Goal: Transaction & Acquisition: Purchase product/service

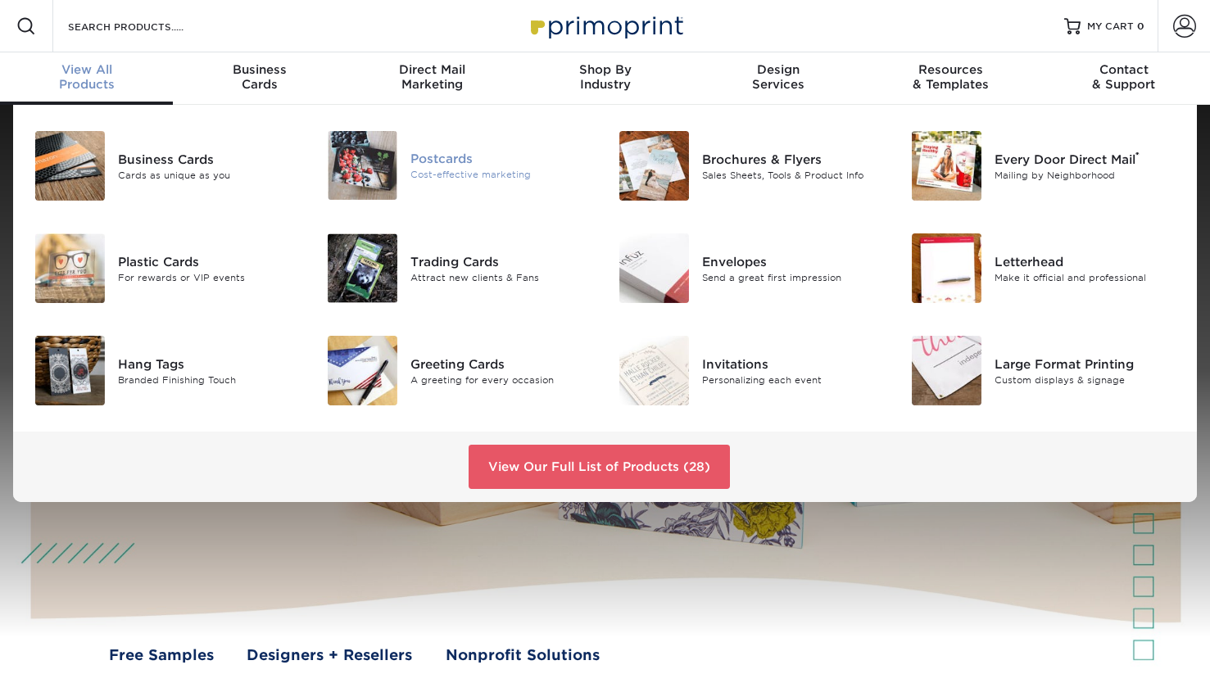
click at [431, 154] on div "Postcards" at bounding box center [502, 158] width 183 height 18
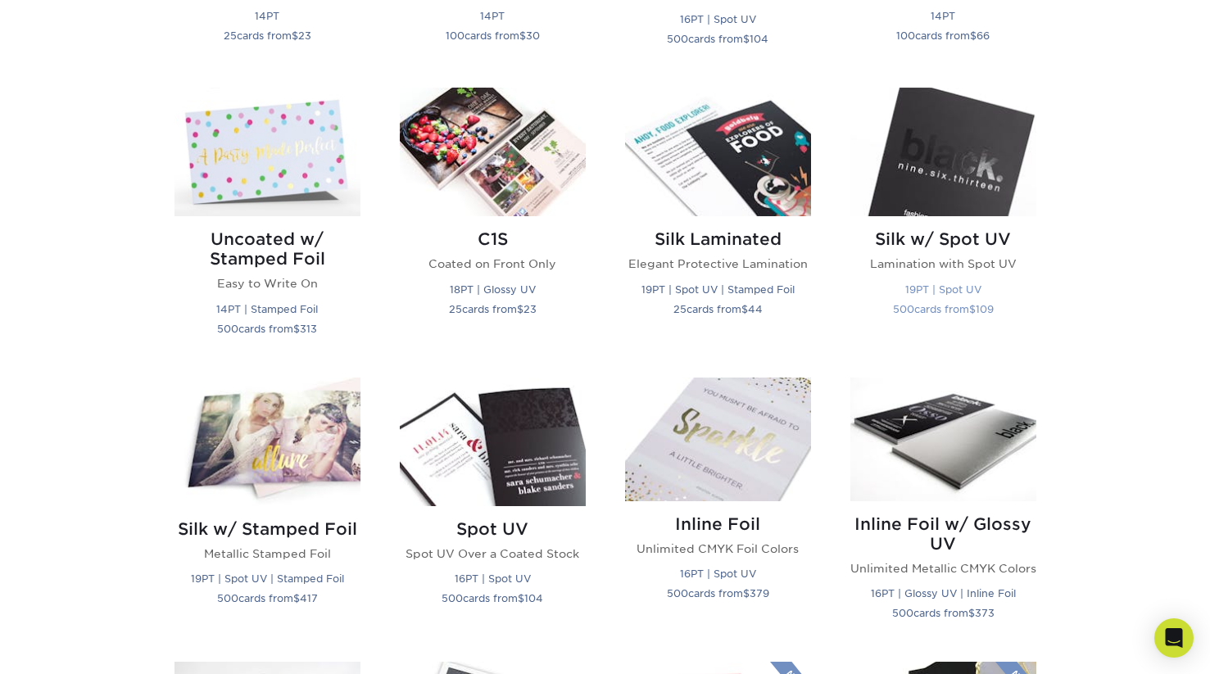
scroll to position [1014, 0]
click at [937, 193] on img at bounding box center [944, 152] width 186 height 129
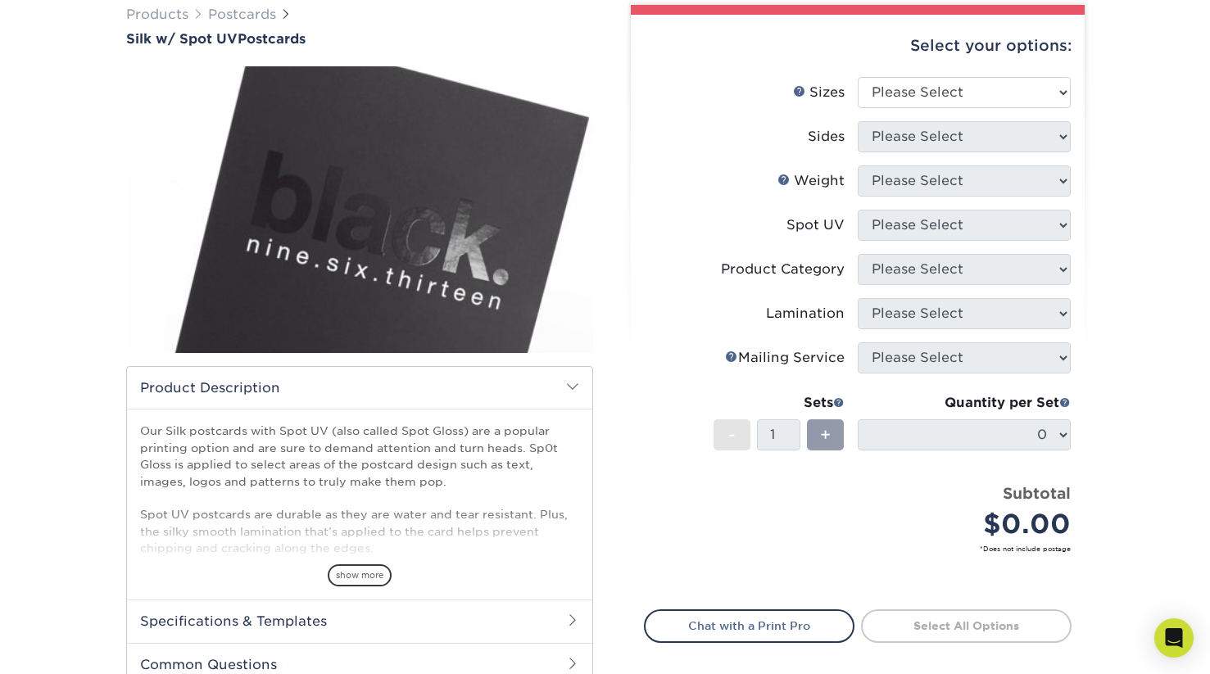
scroll to position [175, 0]
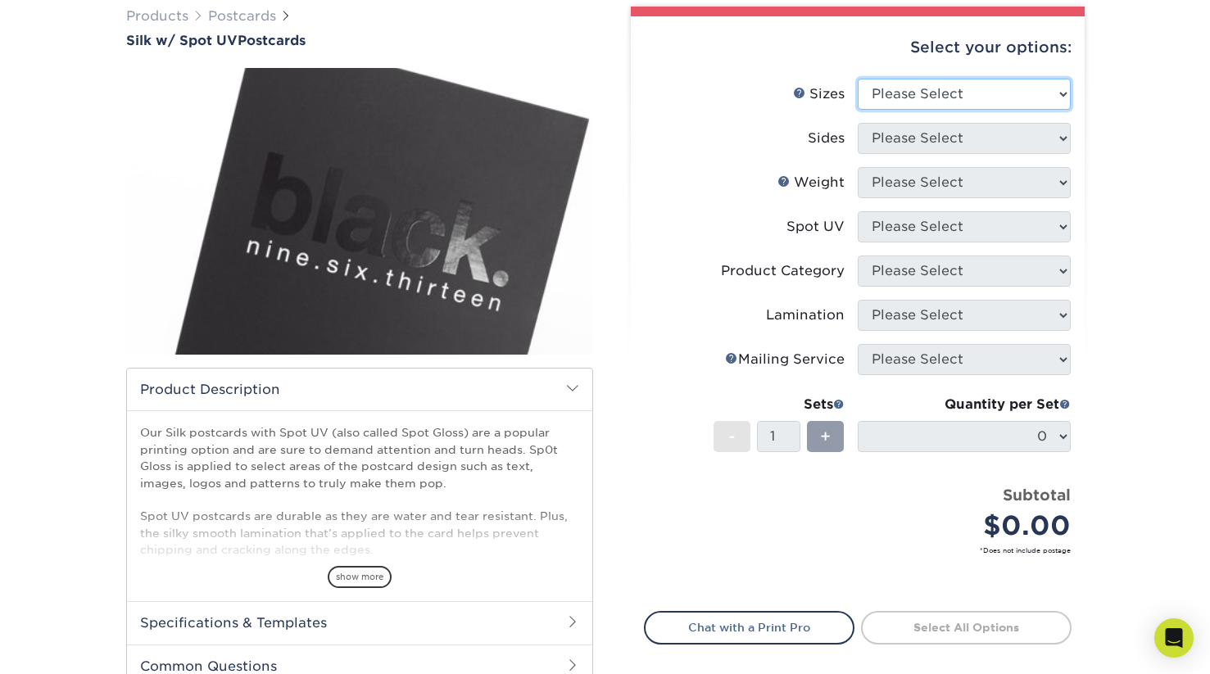
click at [1041, 89] on select "Please Select 2" x 4" 2" x 6" 2" x 8" 3.5" x 3.5" 3.5" x 4" 3.5" x 8.5" 3.67" x…" at bounding box center [964, 94] width 213 height 31
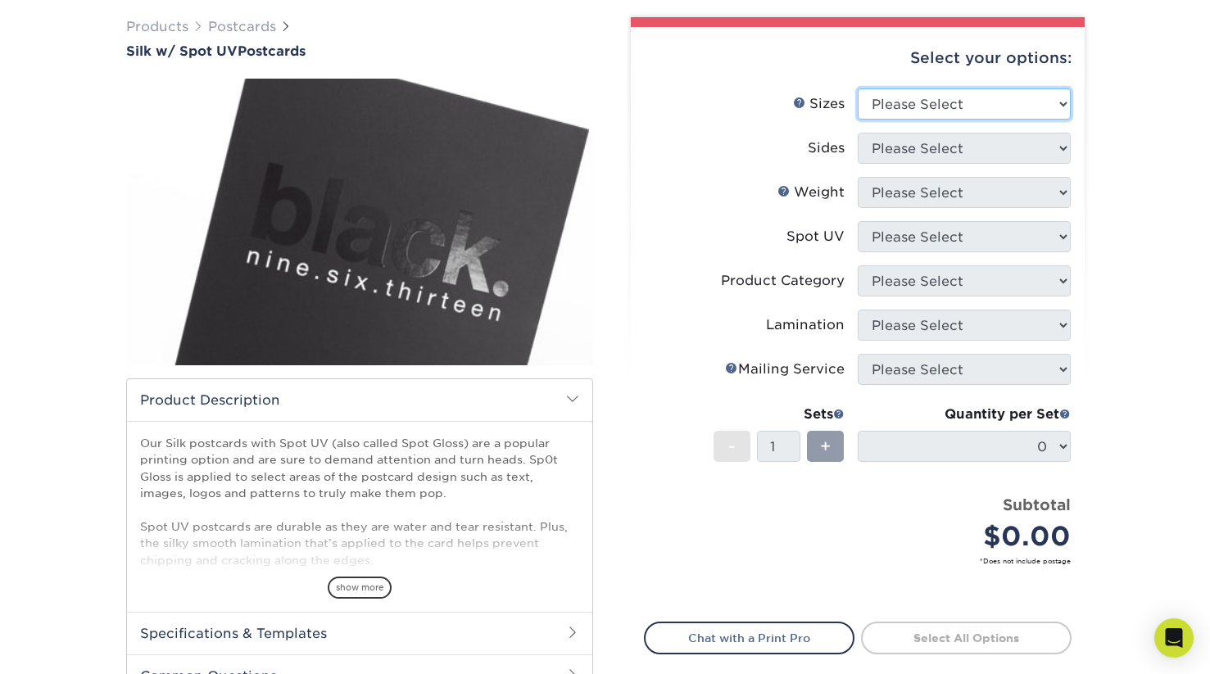
scroll to position [131, 0]
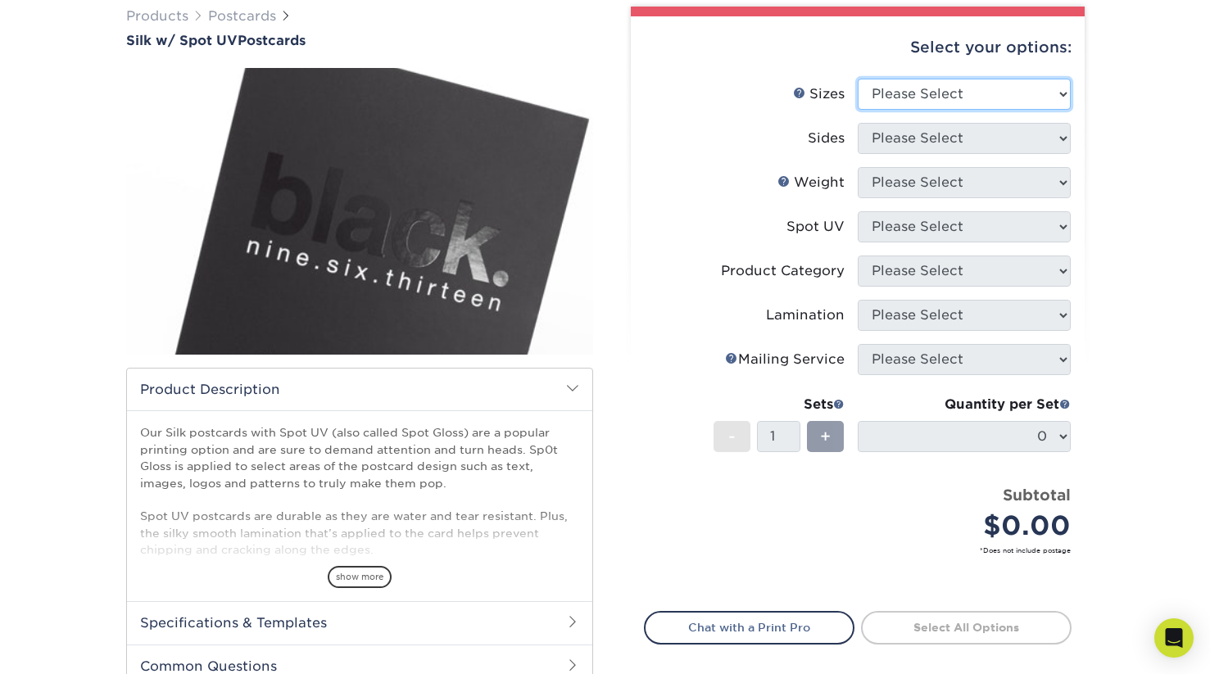
select select "2.00x6.00"
click at [858, 79] on select "Please Select 2" x 4" 2" x 6" 2" x 8" 3.5" x 3.5" 3.5" x 4" 3.5" x 8.5" 3.67" x…" at bounding box center [964, 94] width 213 height 31
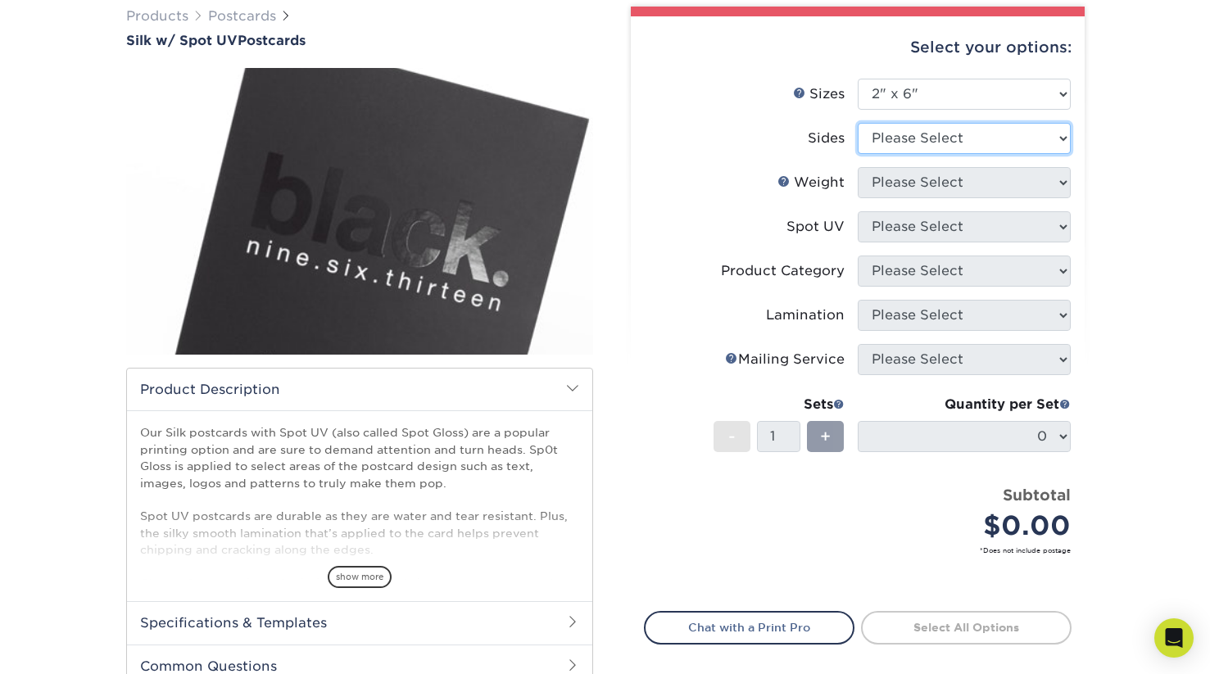
click at [1017, 144] on select "Please Select Print Both Sides Print Front Only" at bounding box center [964, 138] width 213 height 31
select select "13abbda7-1d64-4f25-8bb2-c179b224825d"
click at [858, 123] on select "Please Select Print Both Sides Print Front Only" at bounding box center [964, 138] width 213 height 31
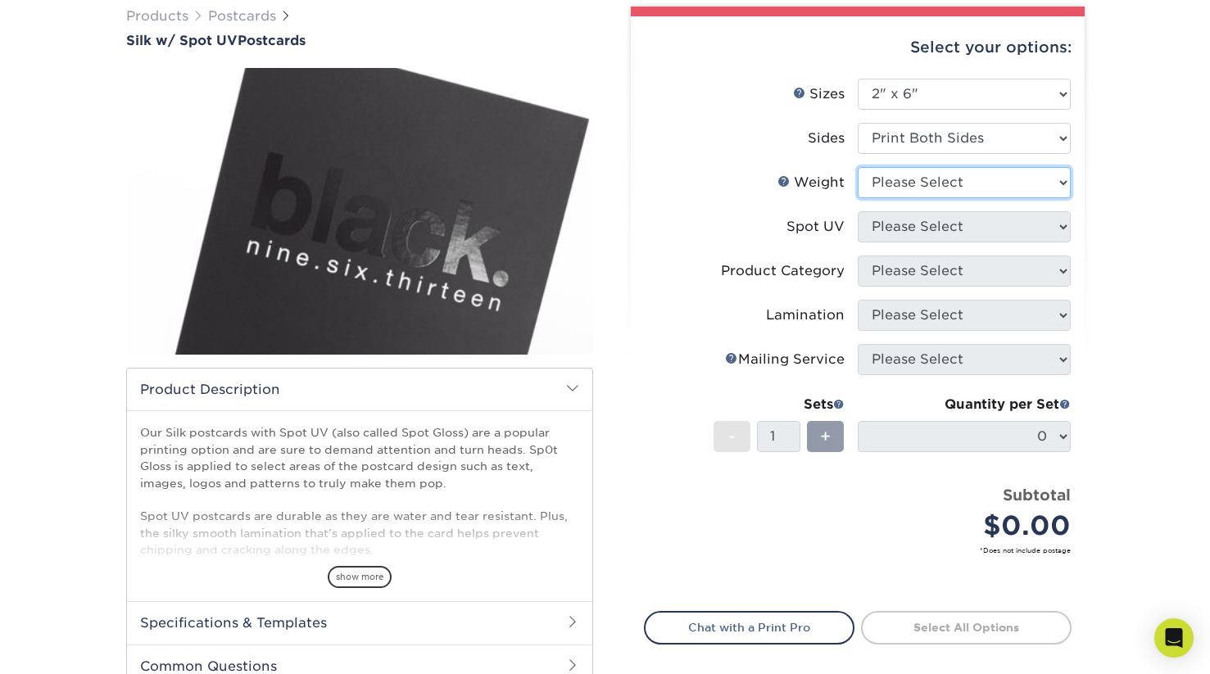
click at [1012, 182] on select "Please Select 16PT" at bounding box center [964, 182] width 213 height 31
select select "16PT"
click at [858, 167] on select "Please Select 16PT" at bounding box center [964, 182] width 213 height 31
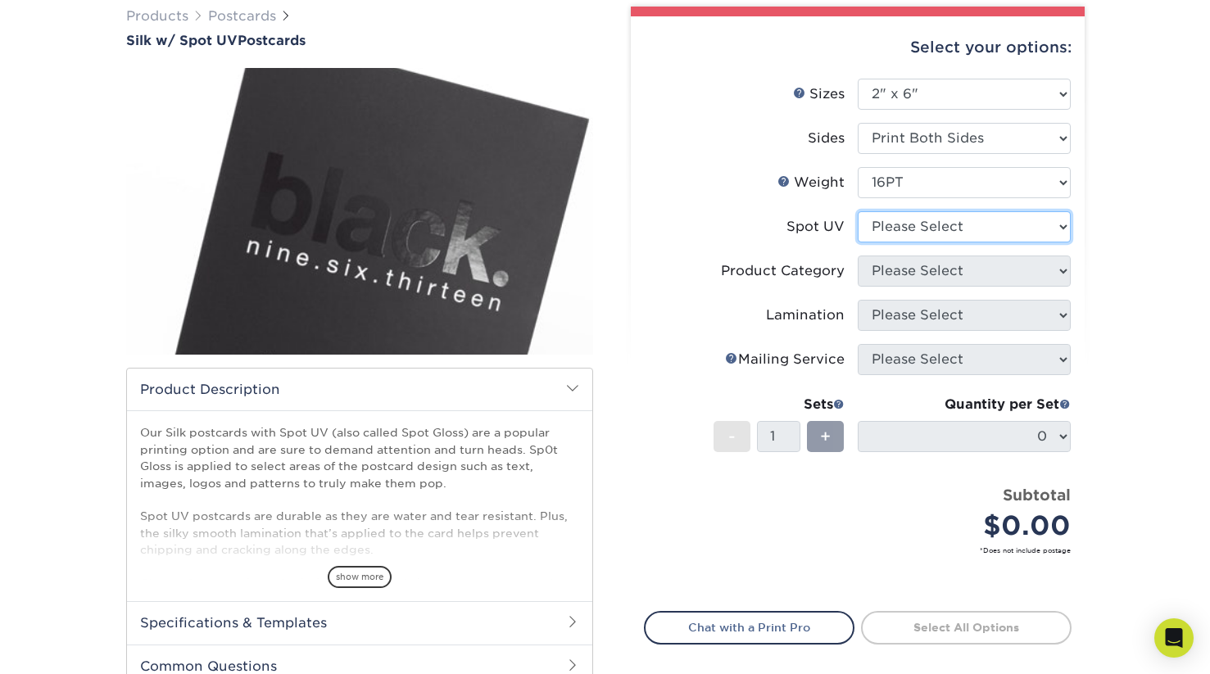
click at [1004, 233] on select "Please Select Front and Back (Both Sides) Front Only Back Only" at bounding box center [964, 226] width 213 height 31
select select "1"
click at [858, 211] on select "Please Select Front and Back (Both Sides) Front Only Back Only" at bounding box center [964, 226] width 213 height 31
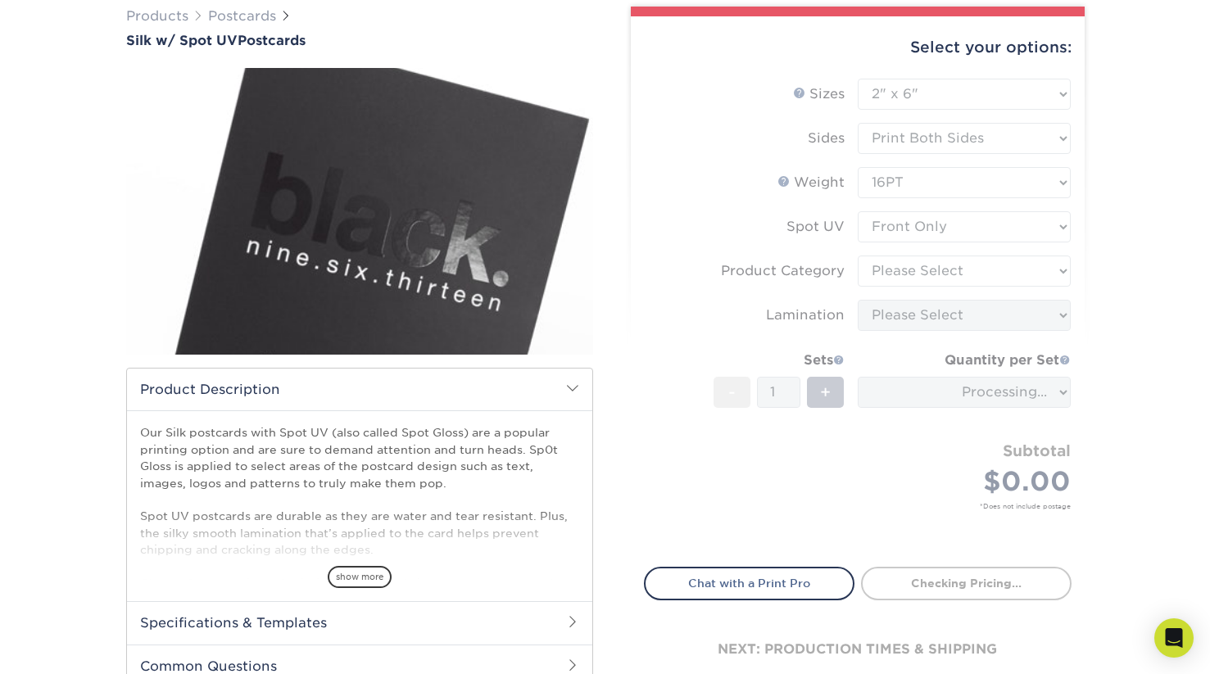
click at [1007, 232] on form "Sizes Help Sizes Please Select 2" x 4" 2" x 6" 2" x 8" 3.5" x 3.5" 3.5" x 4" 3.…" at bounding box center [858, 314] width 428 height 470
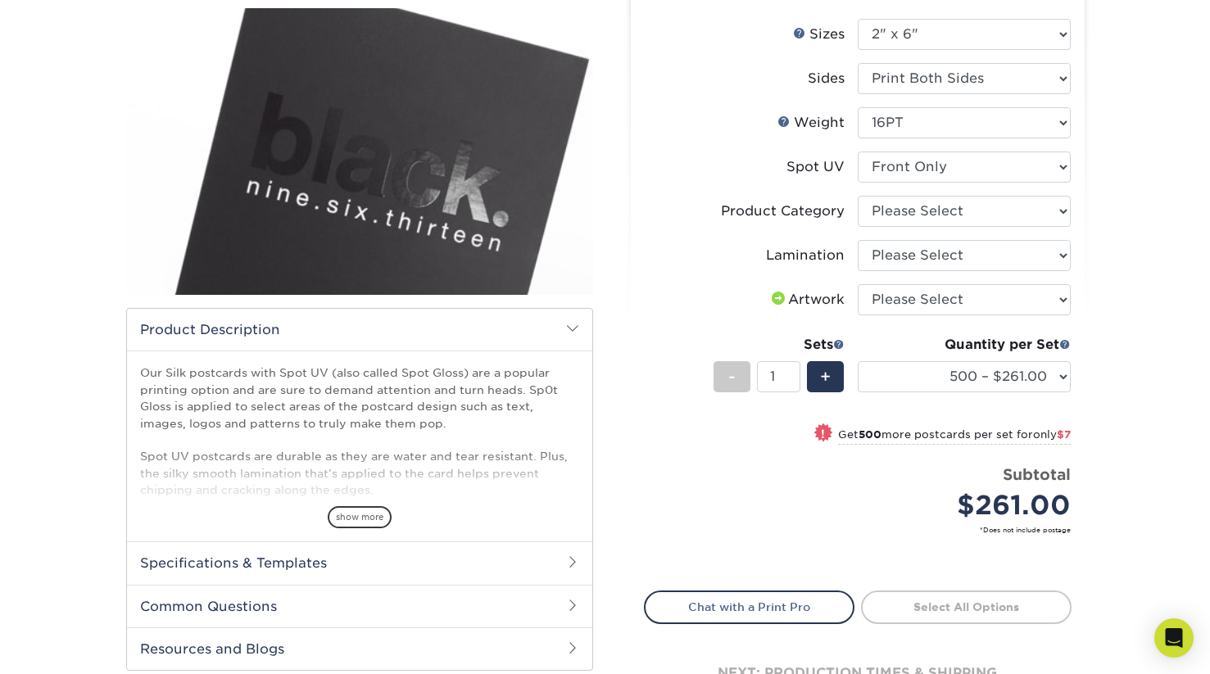
scroll to position [192, 0]
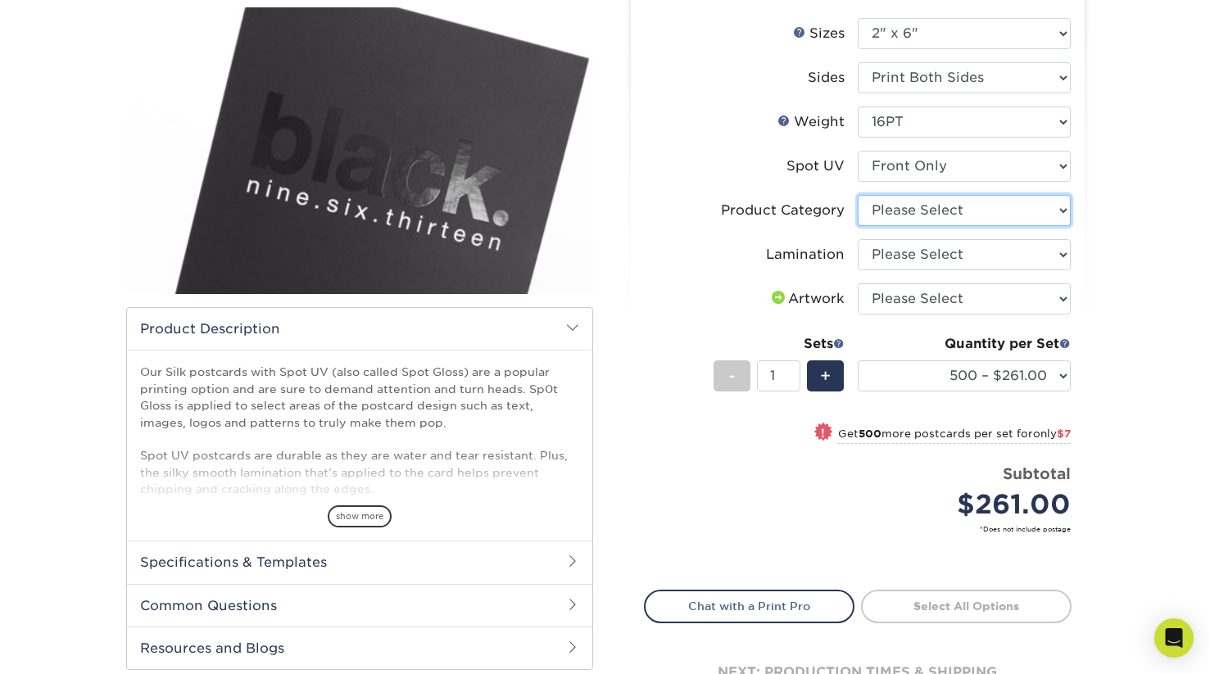
click at [1012, 214] on select "Please Select Postcards" at bounding box center [964, 210] width 213 height 31
select select "9b7272e0-d6c8-4c3c-8e97-d3a1bcdab858"
click at [858, 195] on select "Please Select Postcards" at bounding box center [964, 210] width 213 height 31
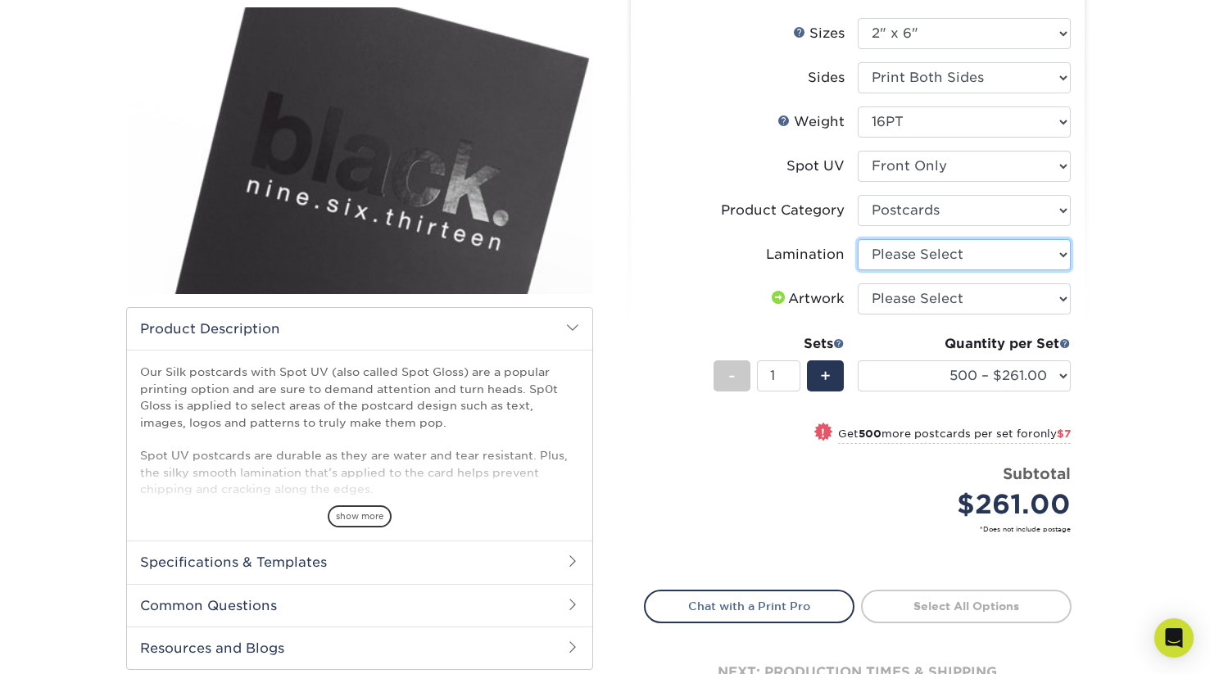
click at [1031, 254] on select "Please Select Silk" at bounding box center [964, 254] width 213 height 31
select select "ccacb42f-45f7-42d3-bbd3-7c8421cf37f0"
click at [858, 239] on select "Please Select Silk" at bounding box center [964, 254] width 213 height 31
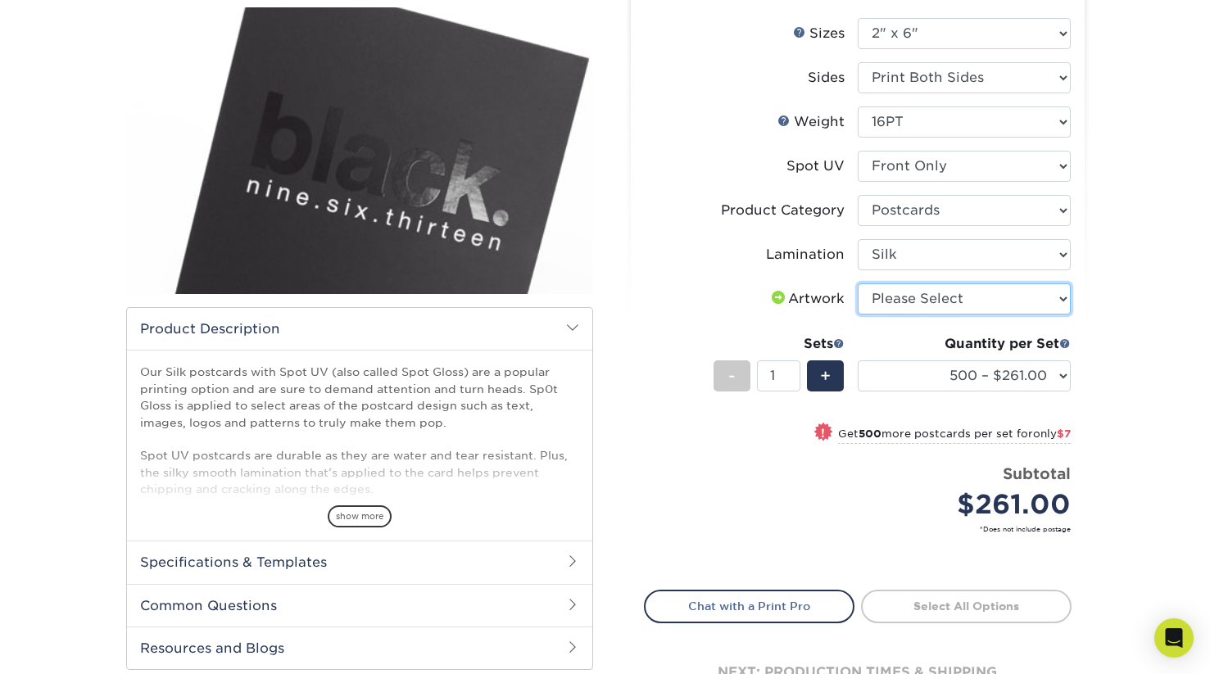
click at [1042, 301] on select "Please Select I will upload files I need a design - $150" at bounding box center [964, 299] width 213 height 31
select select "upload"
click at [858, 284] on select "Please Select I will upload files I need a design - $150" at bounding box center [964, 299] width 213 height 31
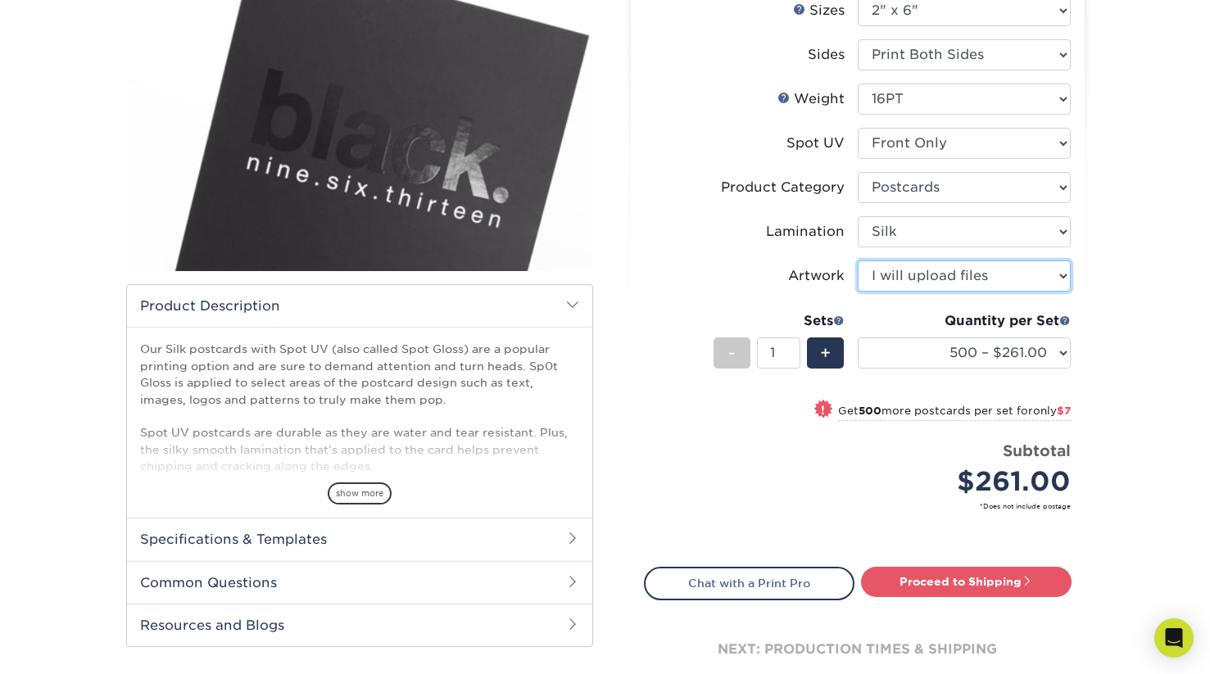
scroll to position [223, 0]
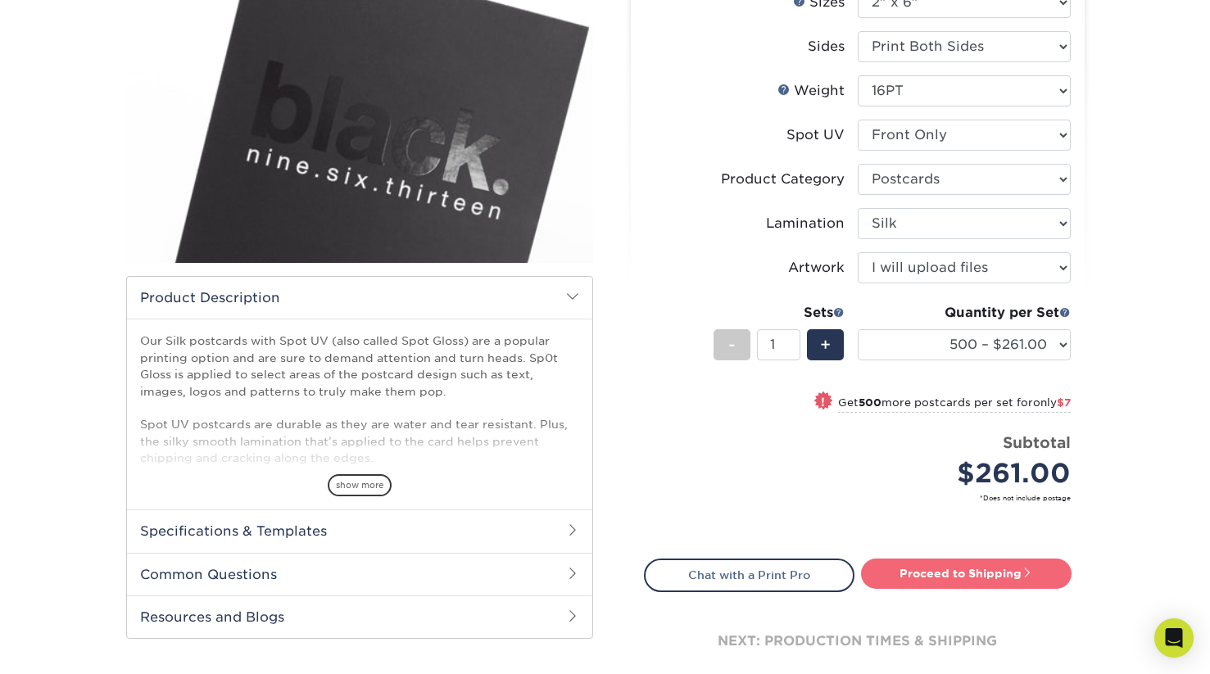
click at [1035, 574] on link "Proceed to Shipping" at bounding box center [966, 573] width 211 height 29
type input "Set 1"
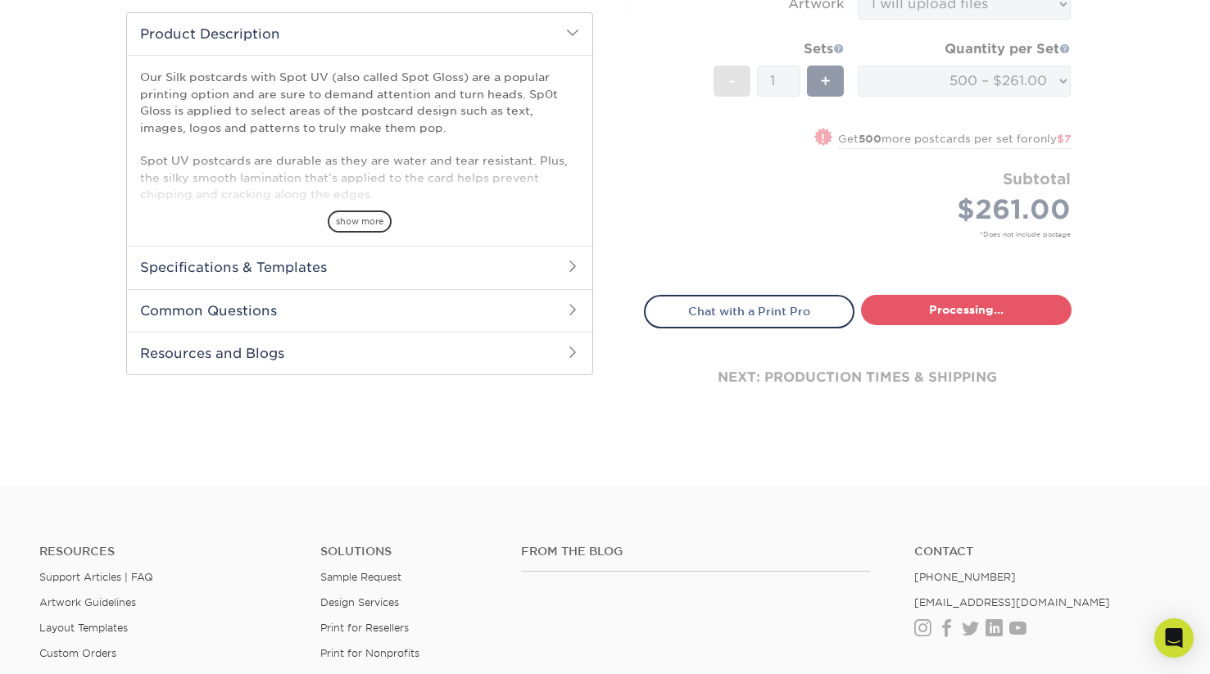
select select "67432a96-0432-4e29-8878-74842118867d"
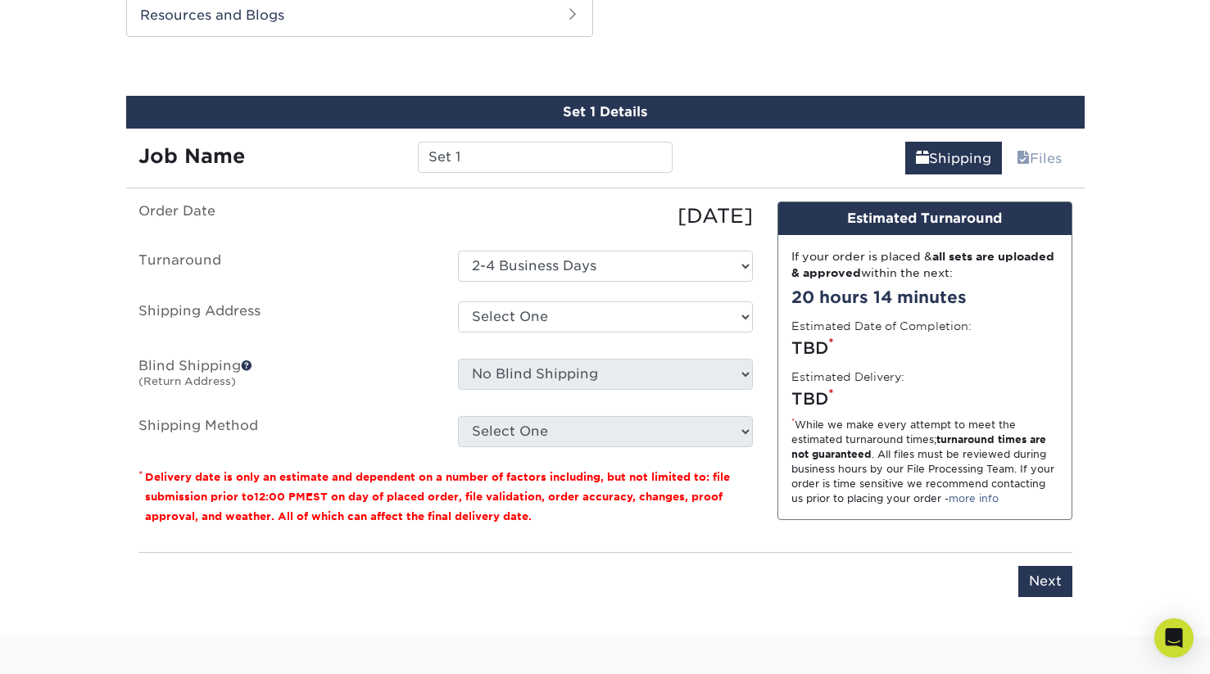
scroll to position [827, 0]
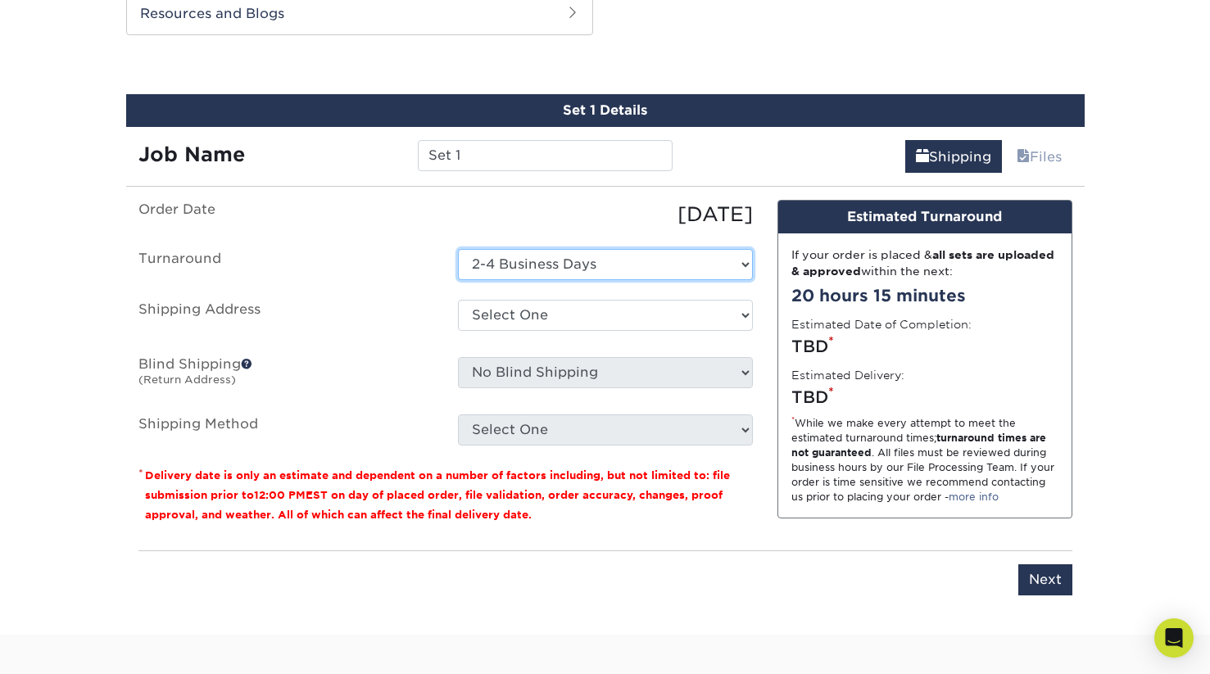
click at [746, 279] on select "Select One 2-4 Business Days" at bounding box center [605, 264] width 295 height 31
